Goal: Information Seeking & Learning: Understand process/instructions

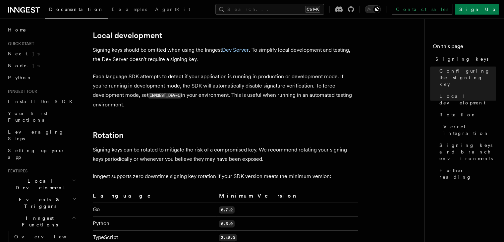
scroll to position [331, 0]
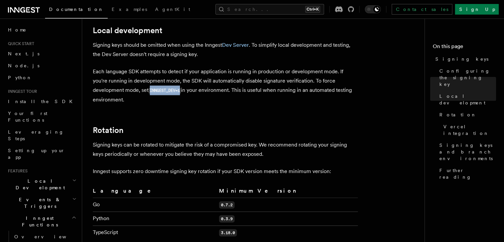
drag, startPoint x: 183, startPoint y: 83, endPoint x: 151, endPoint y: 85, distance: 31.9
click at [151, 85] on p "Each language SDK attempts to detect if your application is running in producti…" at bounding box center [225, 85] width 265 height 37
copy code "INNGEST_DEV=1"
click at [182, 101] on article "Platform Deployment Signing keys Inngest uses signing keys to secure communicat…" at bounding box center [256, 197] width 326 height 999
drag, startPoint x: 182, startPoint y: 82, endPoint x: 150, endPoint y: 82, distance: 31.8
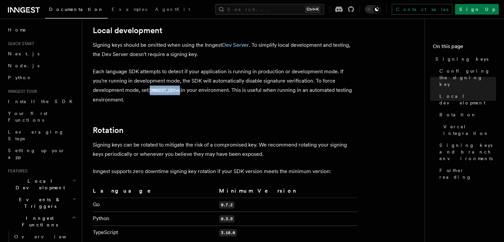
click at [150, 88] on code "INNGEST_DEV=1" at bounding box center [164, 91] width 32 height 6
copy code "INNGEST_DEV=1"
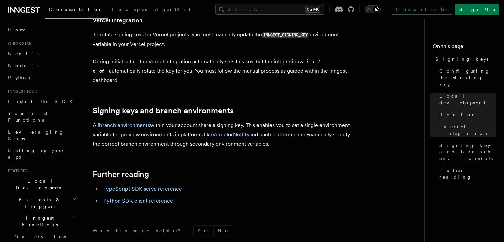
scroll to position [729, 0]
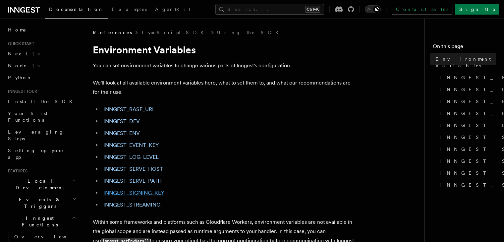
click at [155, 193] on link "INNGEST_SIGNING_KEY" at bounding box center [133, 192] width 61 height 6
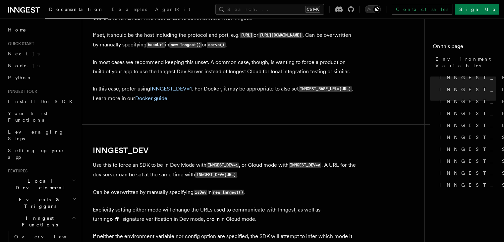
scroll to position [359, 0]
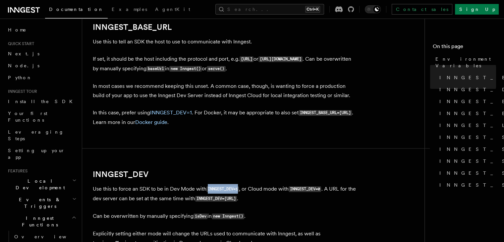
drag, startPoint x: 206, startPoint y: 191, endPoint x: 239, endPoint y: 190, distance: 33.2
click at [239, 190] on p "Use this to force an SDK to be in Dev Mode with INNGEST_DEV=1 , or Cloud mode w…" at bounding box center [225, 193] width 265 height 19
copy p "INNGEST_DEV=1"
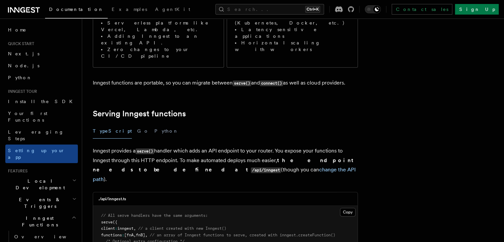
scroll to position [166, 0]
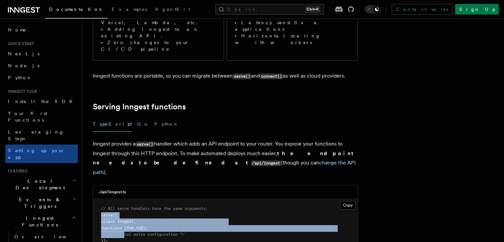
drag, startPoint x: 113, startPoint y: 172, endPoint x: 132, endPoint y: 194, distance: 29.4
click at [132, 199] on pre "// All serve handlers have the same arguments: serve ({ client : inngest , // a…" at bounding box center [225, 225] width 264 height 52
drag, startPoint x: 125, startPoint y: 199, endPoint x: 105, endPoint y: 170, distance: 35.0
click at [105, 199] on pre "// All serve handlers have the same arguments: serve ({ client : inngest , // a…" at bounding box center [225, 225] width 264 height 52
copy code "serve ({ client : inngest , // a client created with new Inngest() functions : …"
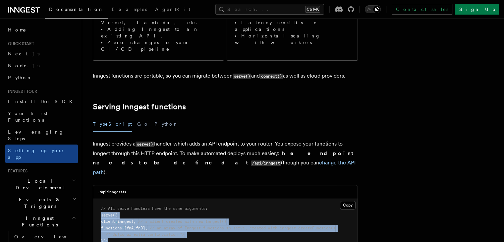
click at [193, 201] on pre "// All serve handlers have the same arguments: serve ({ client : inngest , // a…" at bounding box center [225, 225] width 264 height 52
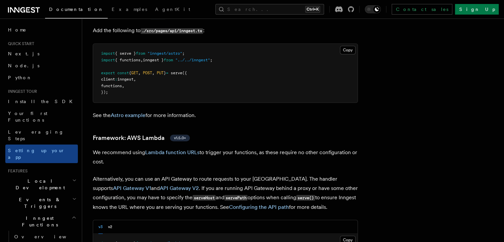
scroll to position [596, 0]
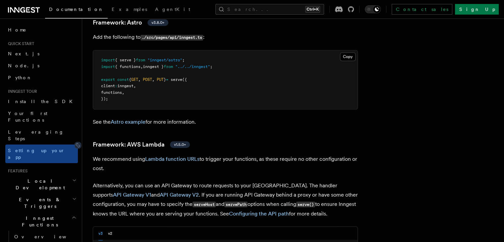
click at [190, 140] on link "Framework: AWS Lambda v1.5.0+" at bounding box center [141, 144] width 97 height 9
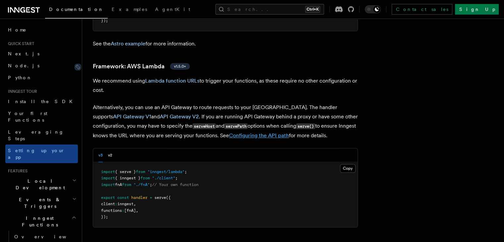
scroll to position [676, 0]
